Goal: Task Accomplishment & Management: Complete application form

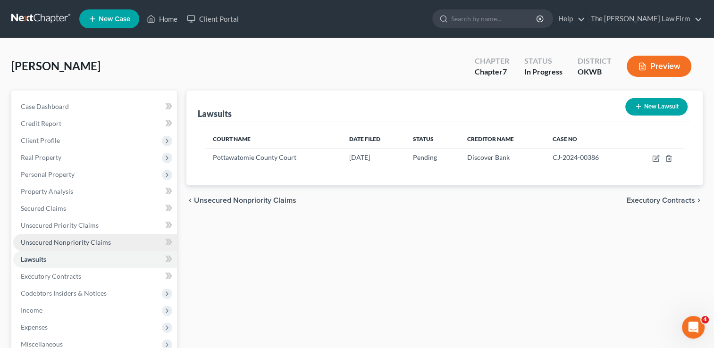
click at [94, 241] on span "Unsecured Nonpriority Claims" at bounding box center [66, 242] width 90 height 8
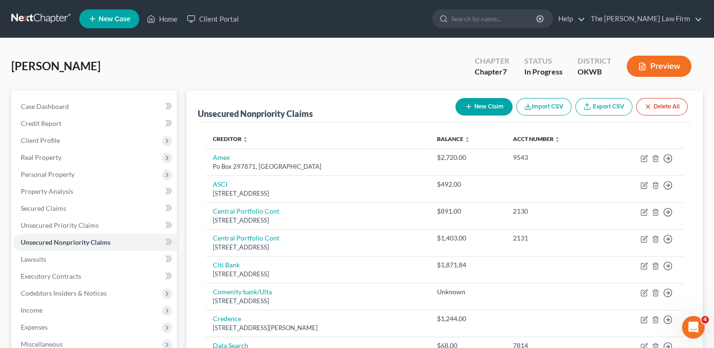
click at [485, 105] on button "New Claim" at bounding box center [483, 106] width 57 height 17
select select "0"
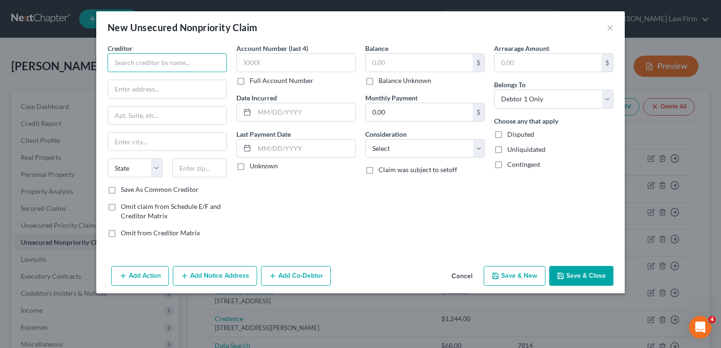
click at [175, 62] on input "text" at bounding box center [167, 62] width 119 height 19
type input "Radolph"
click at [173, 88] on input "text" at bounding box center [167, 89] width 118 height 18
type input "PO BOX 2097"
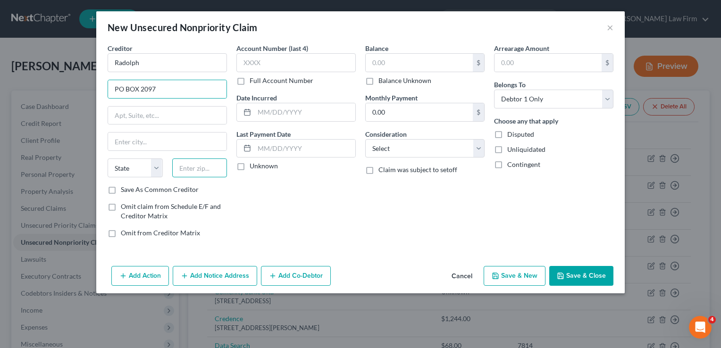
click at [204, 161] on input "text" at bounding box center [199, 167] width 55 height 19
type input "78148"
click at [417, 58] on input "text" at bounding box center [419, 63] width 107 height 18
type input "Universal City"
select select "45"
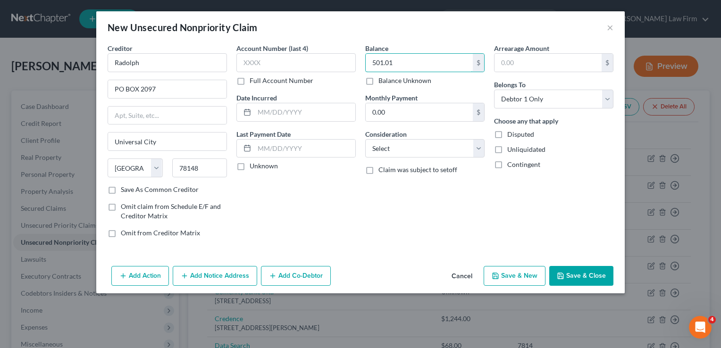
type input "501.01"
click at [391, 204] on div "Balance 501.01 $ Balance Unknown Balance Undetermined 501.01 $ Balance Unknown …" at bounding box center [424, 144] width 129 height 202
click at [589, 276] on button "Save & Close" at bounding box center [581, 276] width 64 height 20
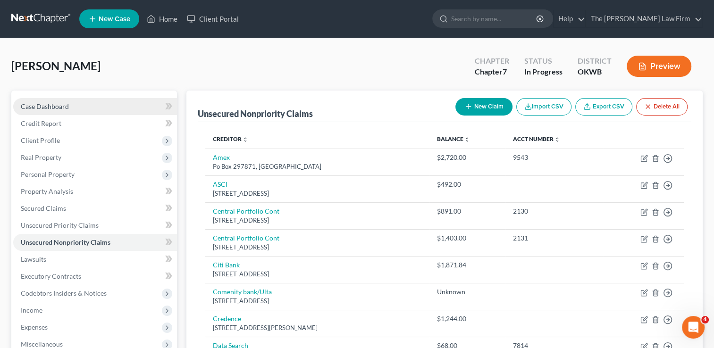
click at [60, 104] on span "Case Dashboard" at bounding box center [45, 106] width 48 height 8
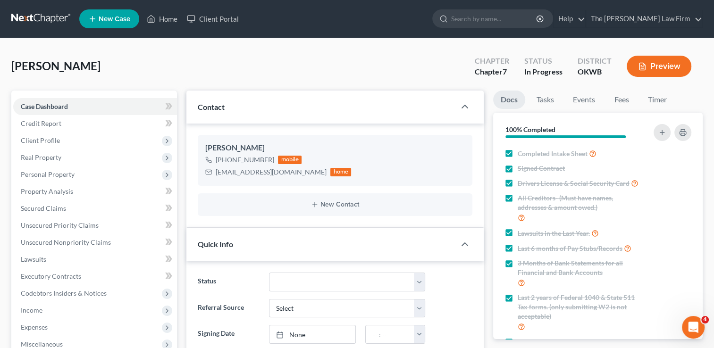
scroll to position [841, 0]
click at [33, 18] on link at bounding box center [41, 18] width 60 height 17
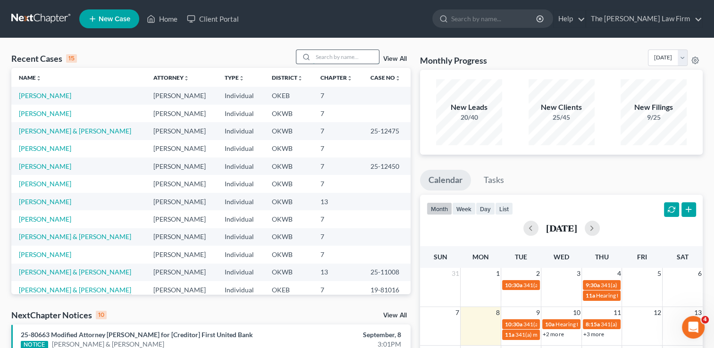
click at [351, 58] on input "search" at bounding box center [346, 57] width 66 height 14
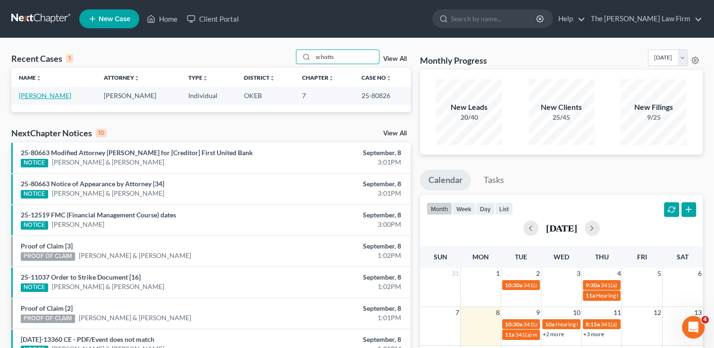
type input "schotts"
click at [40, 95] on link "[PERSON_NAME]" at bounding box center [45, 96] width 52 height 8
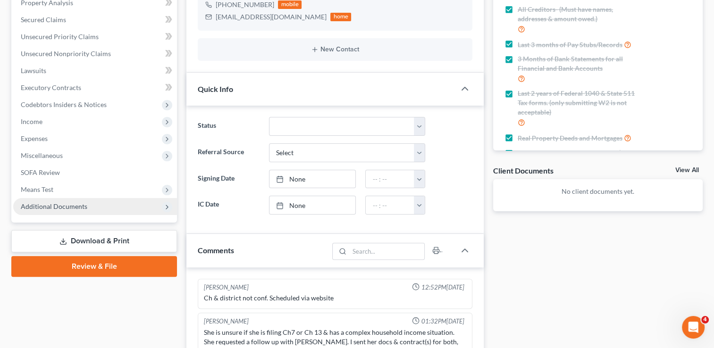
scroll to position [384, 0]
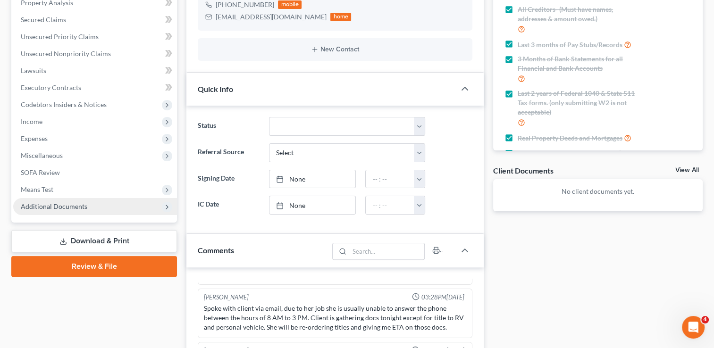
click at [42, 207] on span "Additional Documents" at bounding box center [54, 206] width 67 height 8
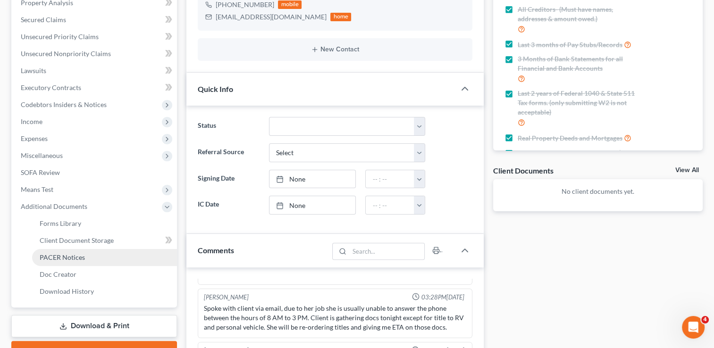
click at [74, 258] on span "PACER Notices" at bounding box center [62, 257] width 45 height 8
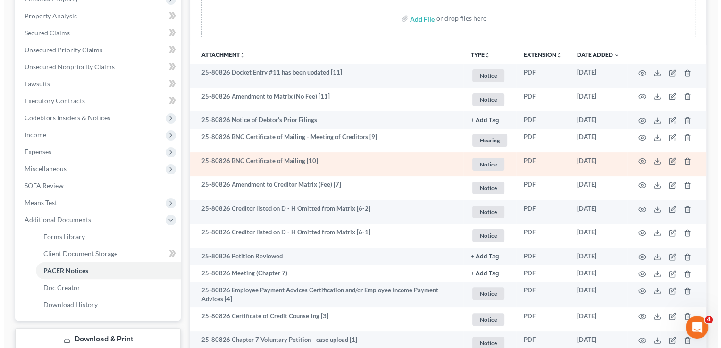
scroll to position [256, 0]
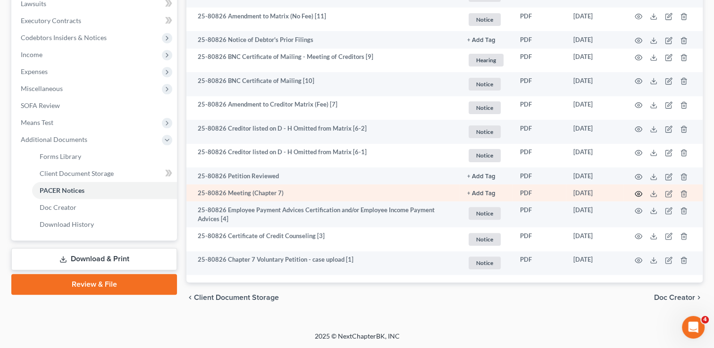
click at [640, 194] on icon "button" at bounding box center [638, 194] width 8 height 8
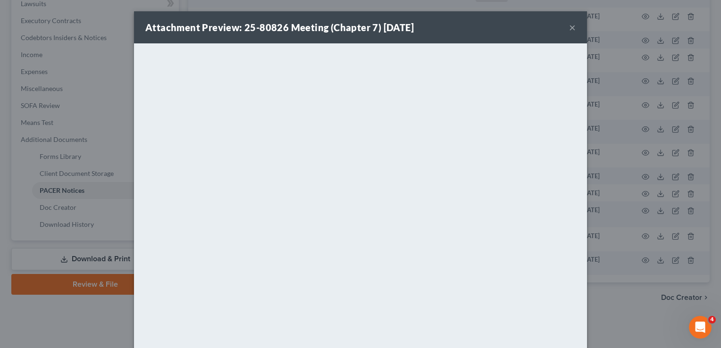
click at [569, 25] on button "×" at bounding box center [572, 27] width 7 height 11
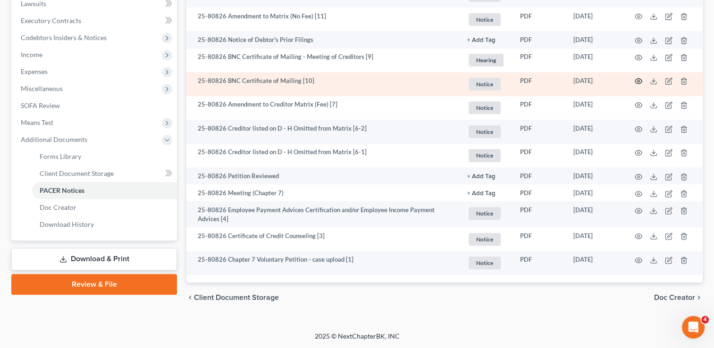
click at [636, 80] on icon "button" at bounding box center [638, 81] width 8 height 8
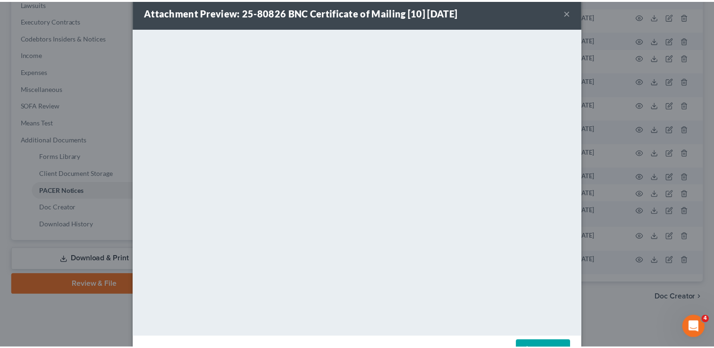
scroll to position [0, 0]
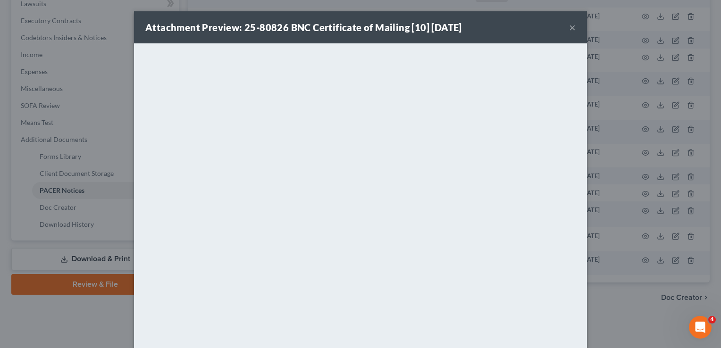
click at [569, 26] on button "×" at bounding box center [572, 27] width 7 height 11
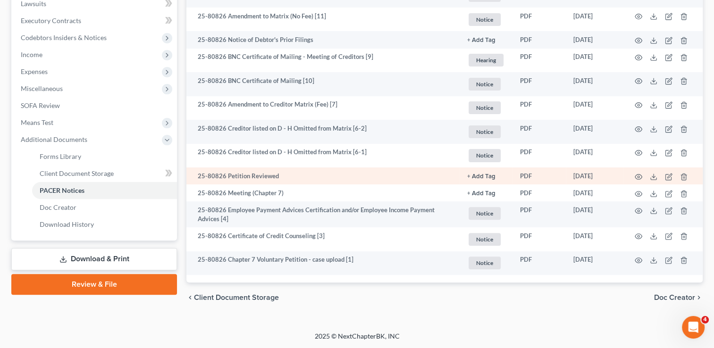
scroll to position [208, 0]
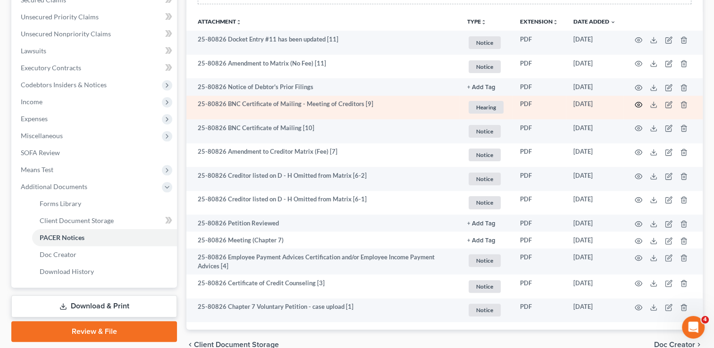
click at [636, 103] on icon "button" at bounding box center [638, 105] width 8 height 8
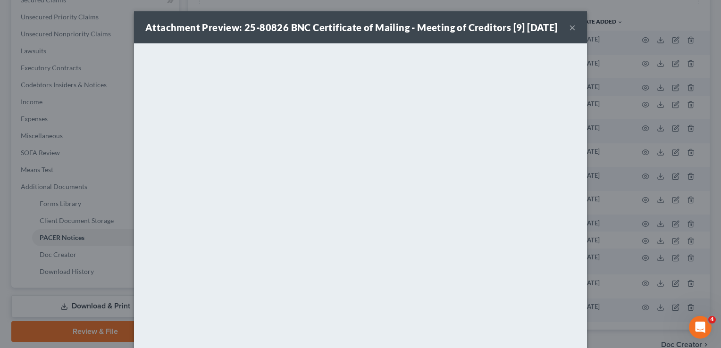
click at [440, 33] on div "Attachment Preview: 25-80826 BNC Certificate of Mailing - Meeting of Creditors …" at bounding box center [351, 27] width 412 height 13
click at [569, 33] on button "×" at bounding box center [572, 27] width 7 height 11
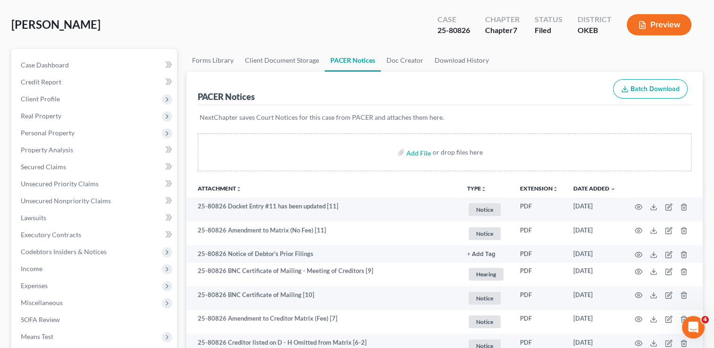
scroll to position [0, 0]
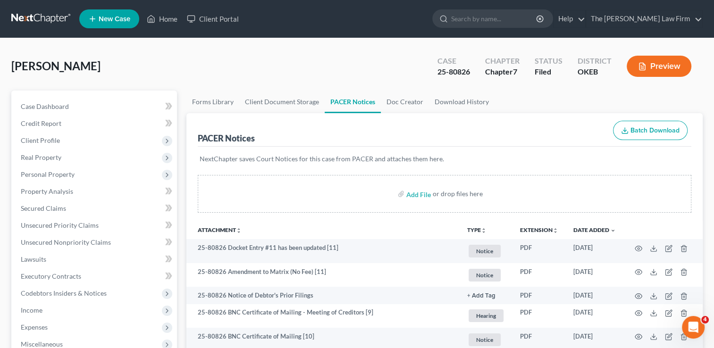
click at [53, 16] on link at bounding box center [41, 18] width 60 height 17
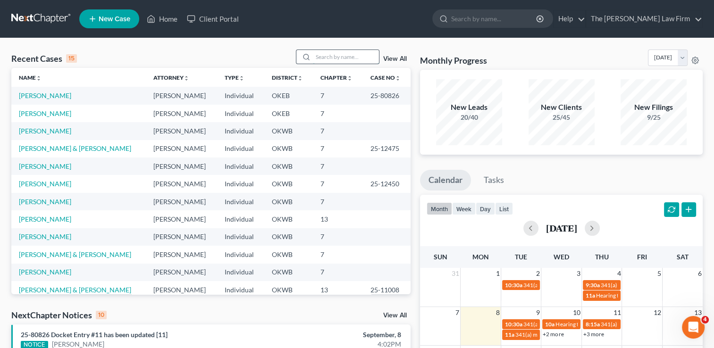
click at [330, 58] on input "search" at bounding box center [346, 57] width 66 height 14
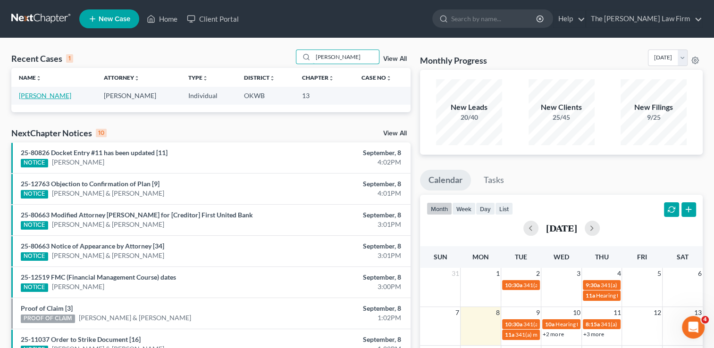
type input "[PERSON_NAME]"
click at [57, 95] on link "[PERSON_NAME]" at bounding box center [45, 96] width 52 height 8
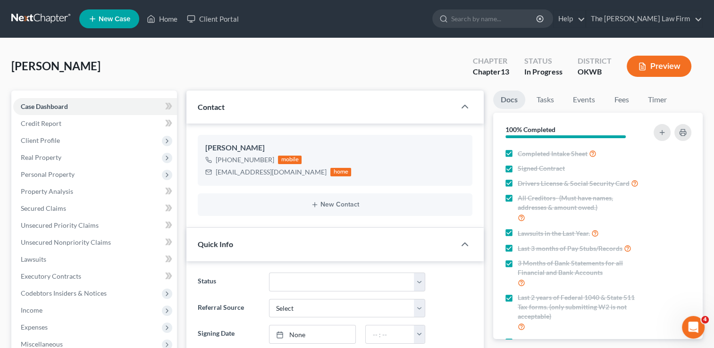
scroll to position [630, 0]
click at [59, 244] on span "Unsecured Nonpriority Claims" at bounding box center [66, 242] width 90 height 8
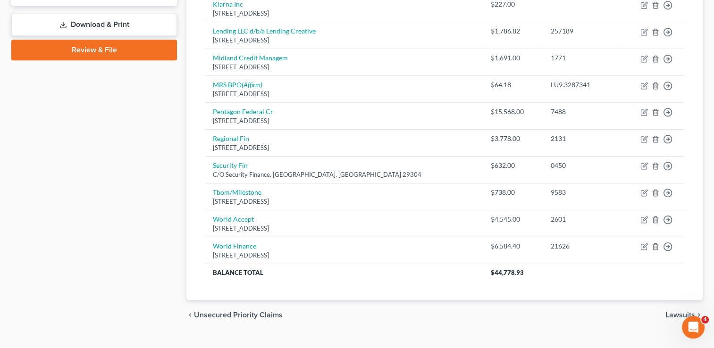
scroll to position [438, 0]
